Goal: Transaction & Acquisition: Book appointment/travel/reservation

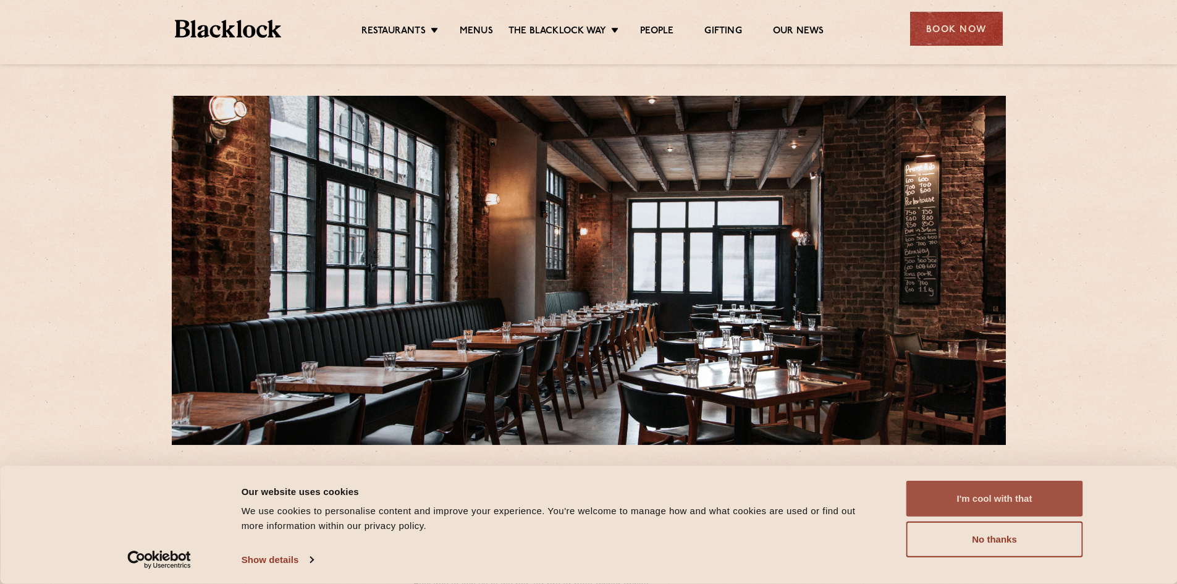
click at [984, 491] on button "I'm cool with that" at bounding box center [995, 499] width 177 height 36
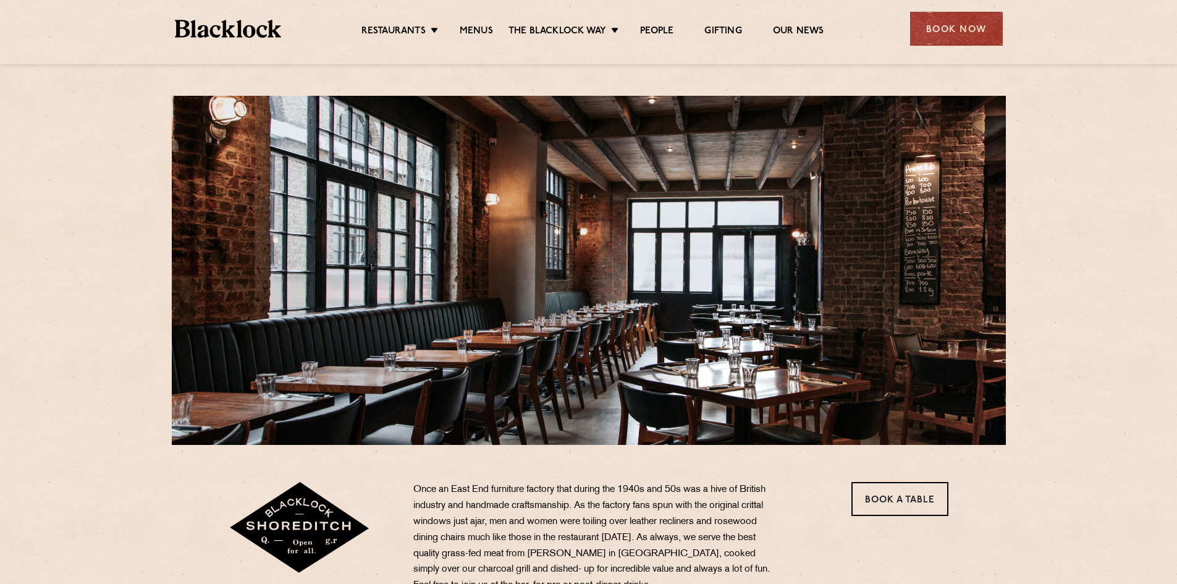
click at [647, 528] on p "Once an East End furniture factory that during the 1940s and 50s was a hive of …" at bounding box center [595, 538] width 365 height 112
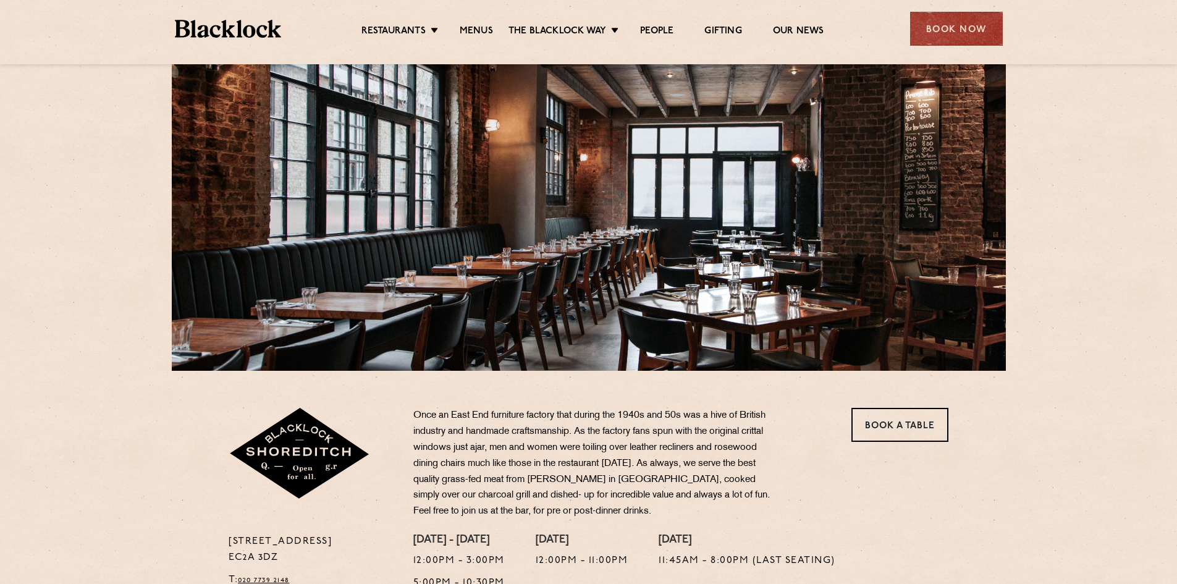
scroll to position [124, 0]
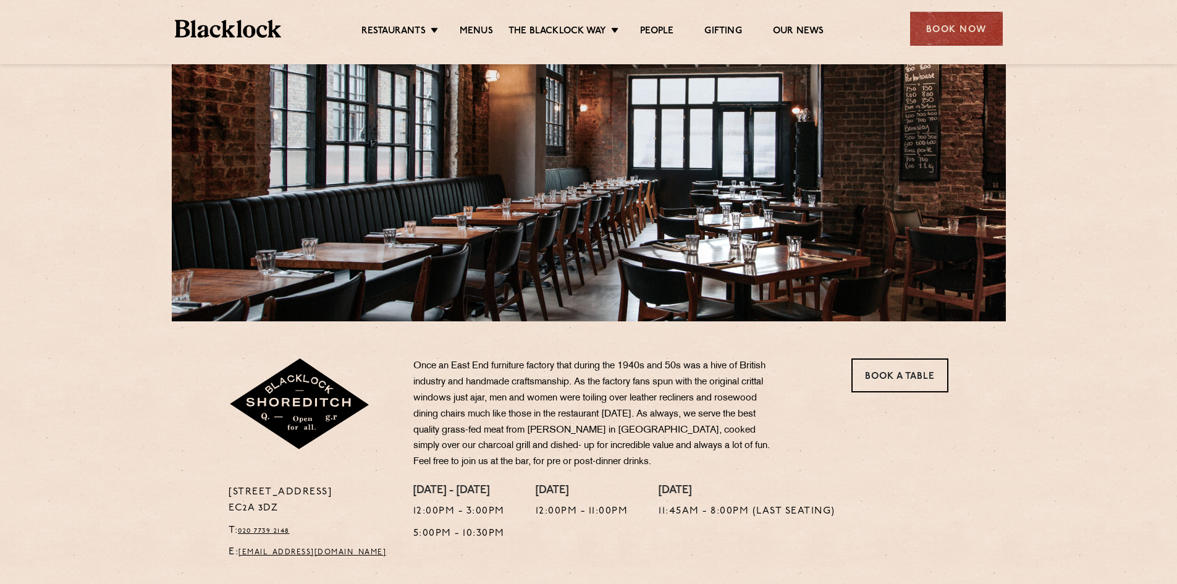
click at [624, 445] on p "Once an East End furniture factory that during the 1940s and 50s was a hive of …" at bounding box center [595, 414] width 365 height 112
click at [662, 441] on p "Once an East End furniture factory that during the 1940s and 50s was a hive of …" at bounding box center [595, 414] width 365 height 112
click at [913, 373] on link "Book a Table" at bounding box center [900, 375] width 97 height 34
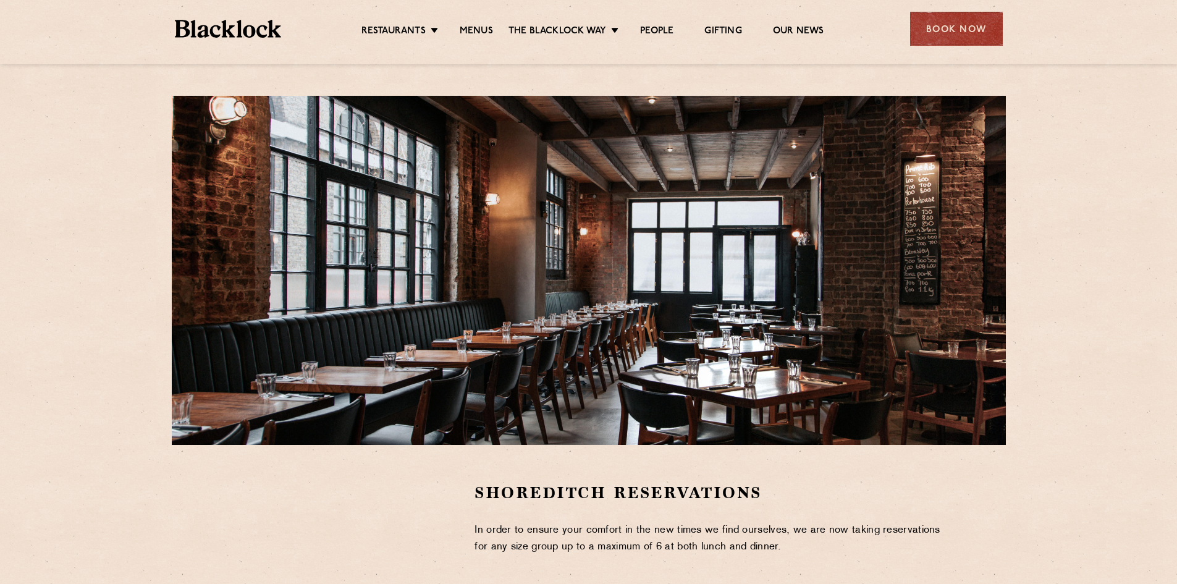
click at [240, 502] on div at bounding box center [342, 575] width 227 height 186
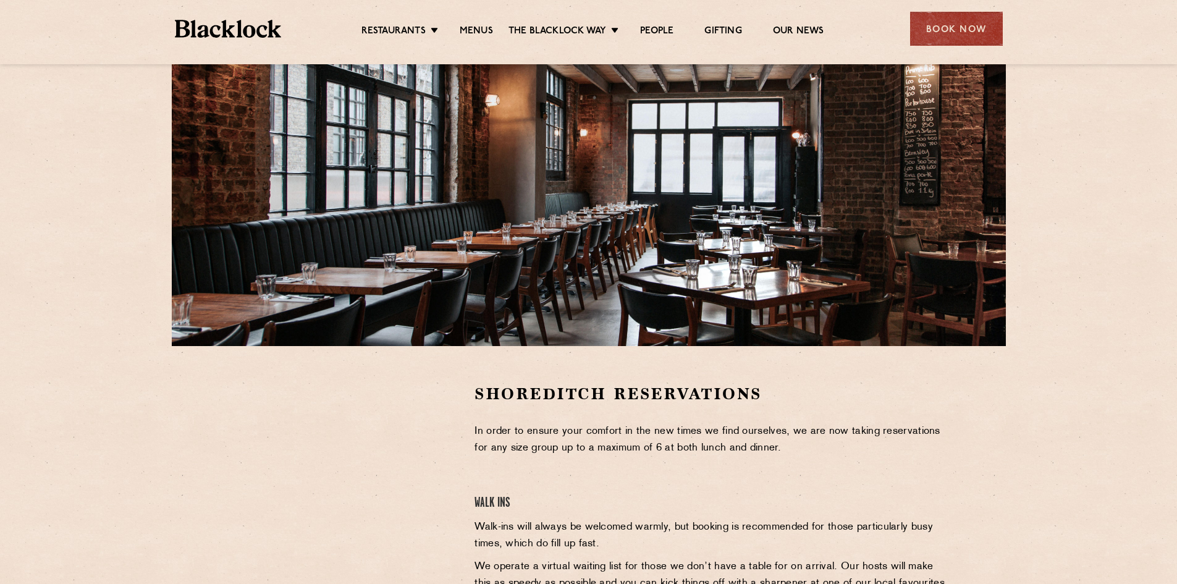
scroll to position [124, 0]
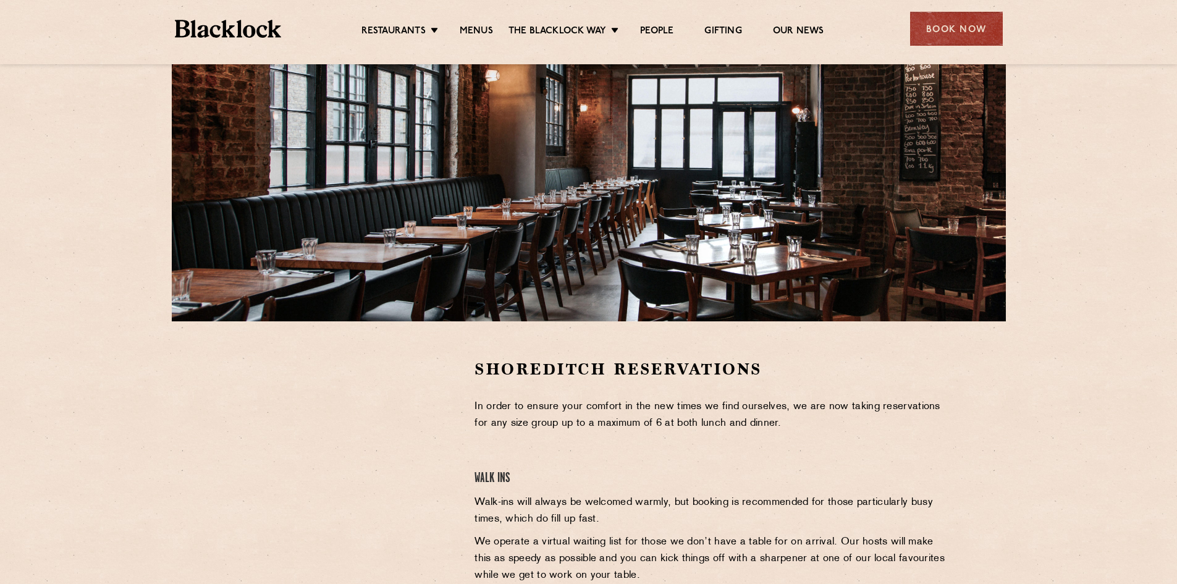
click at [216, 454] on div "Shoreditch Reservations In order to ensure your comfort in the new times we fin…" at bounding box center [588, 533] width 751 height 351
click at [214, 478] on div "Shoreditch Reservations In order to ensure your comfort in the new times we fin…" at bounding box center [588, 533] width 751 height 351
